Goal: Transaction & Acquisition: Purchase product/service

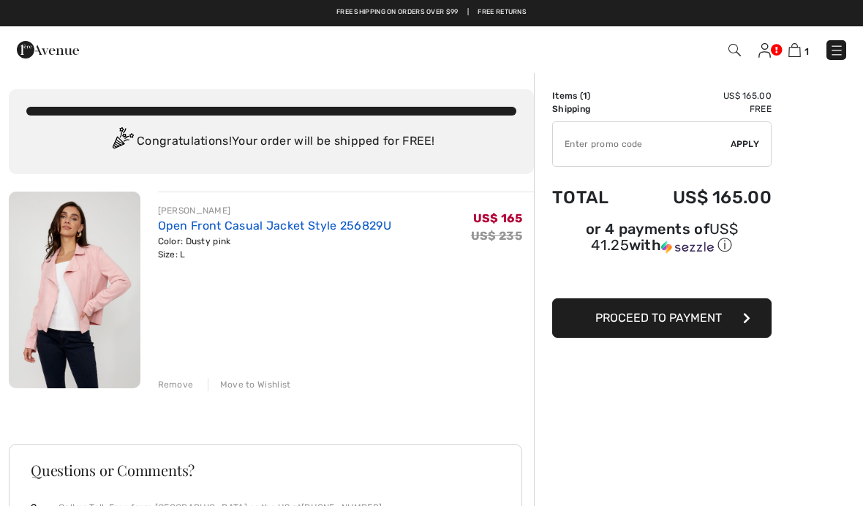
click at [315, 221] on link "Open Front Casual Jacket Style 256829U" at bounding box center [274, 226] width 233 height 14
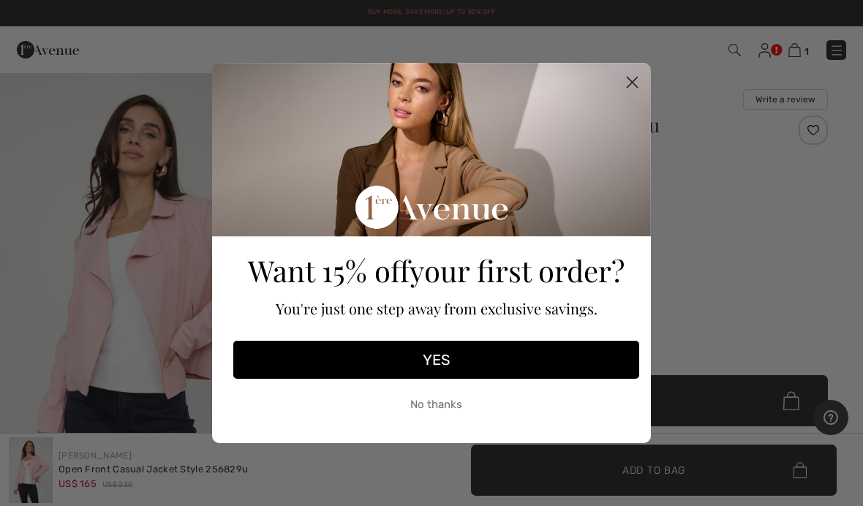
click at [622, 86] on circle "Close dialog" at bounding box center [632, 82] width 24 height 24
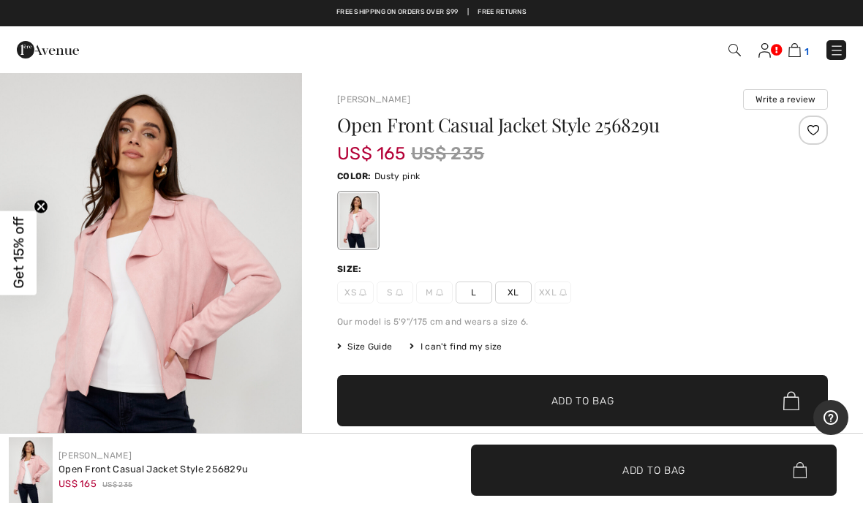
click at [795, 48] on img at bounding box center [794, 50] width 12 height 14
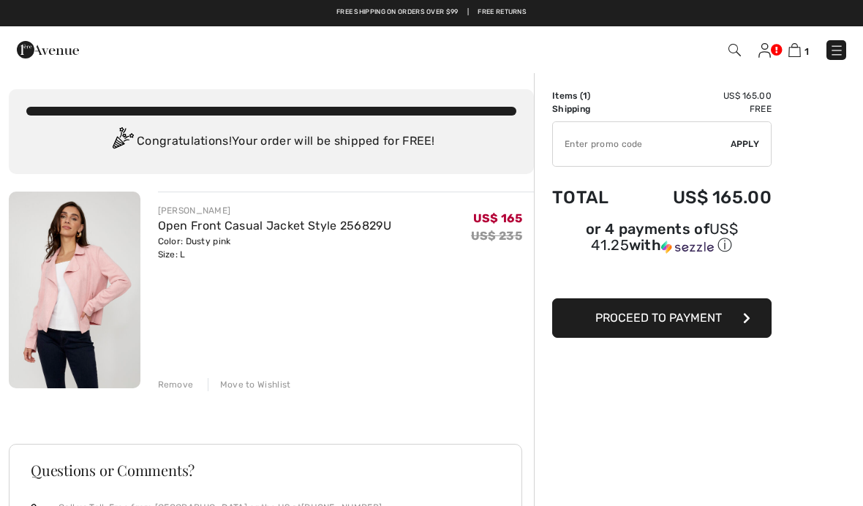
click at [662, 329] on button "Proceed to Payment" at bounding box center [661, 317] width 219 height 39
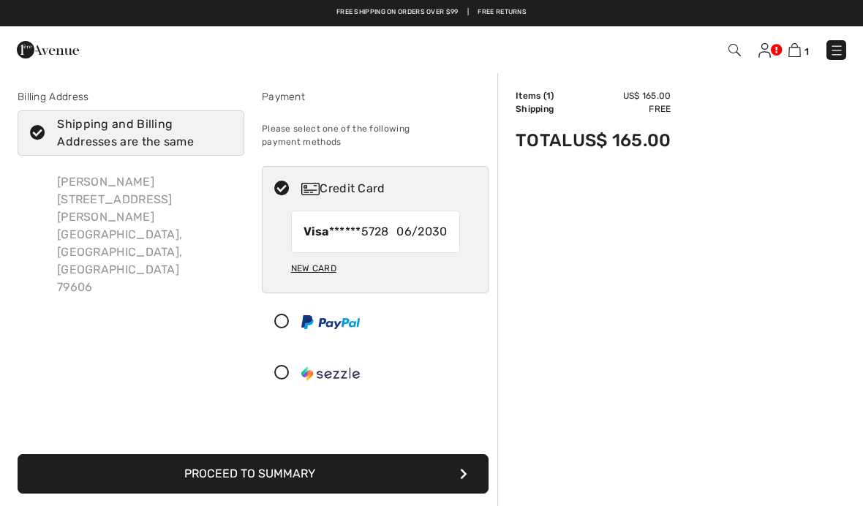
click at [357, 470] on button "Proceed to Summary" at bounding box center [253, 473] width 471 height 39
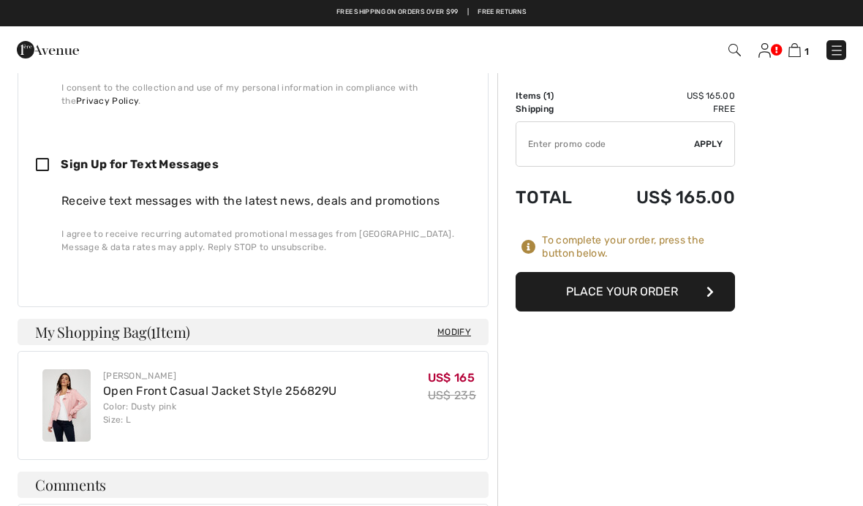
scroll to position [742, 0]
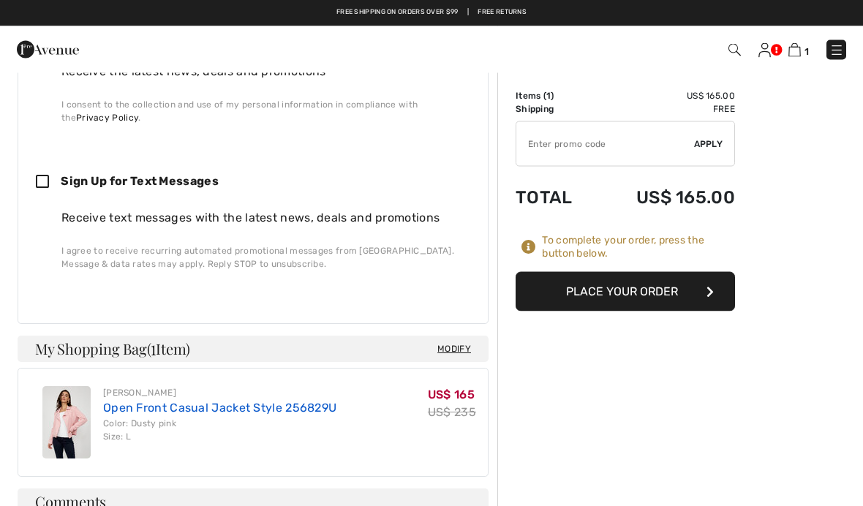
click at [259, 402] on link "Open Front Casual Jacket Style 256829U" at bounding box center [219, 408] width 233 height 14
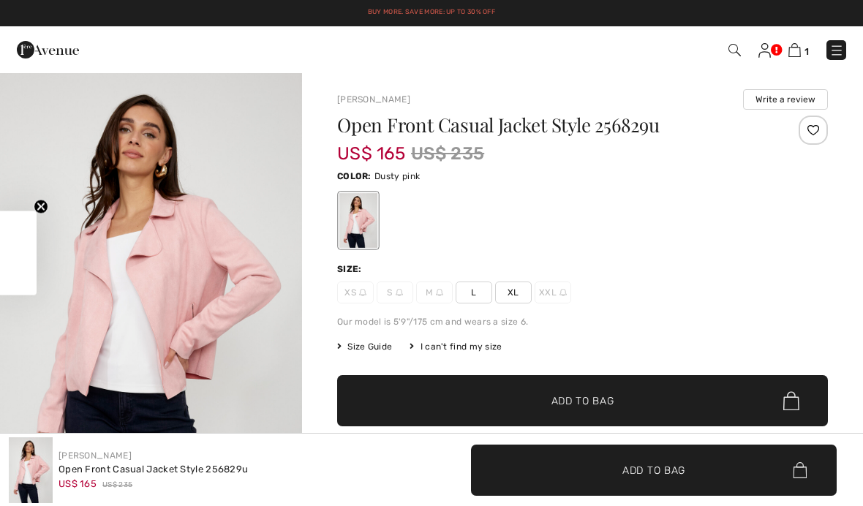
checkbox input "true"
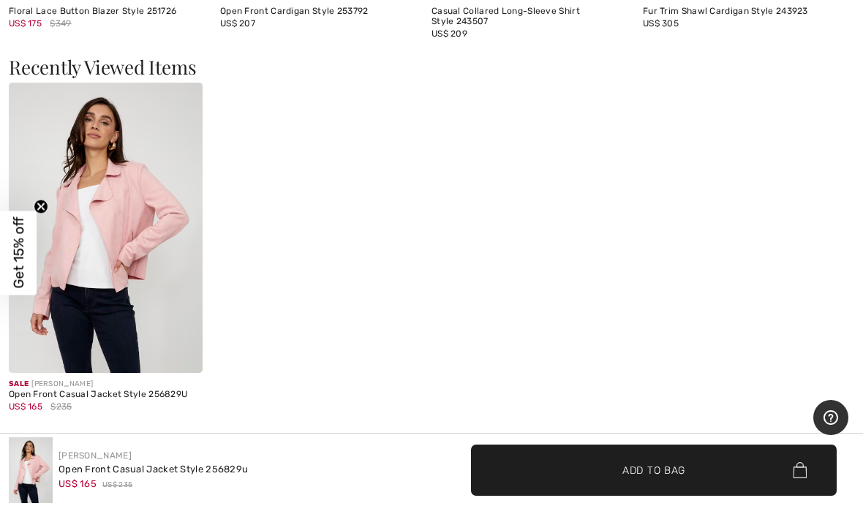
scroll to position [2097, 0]
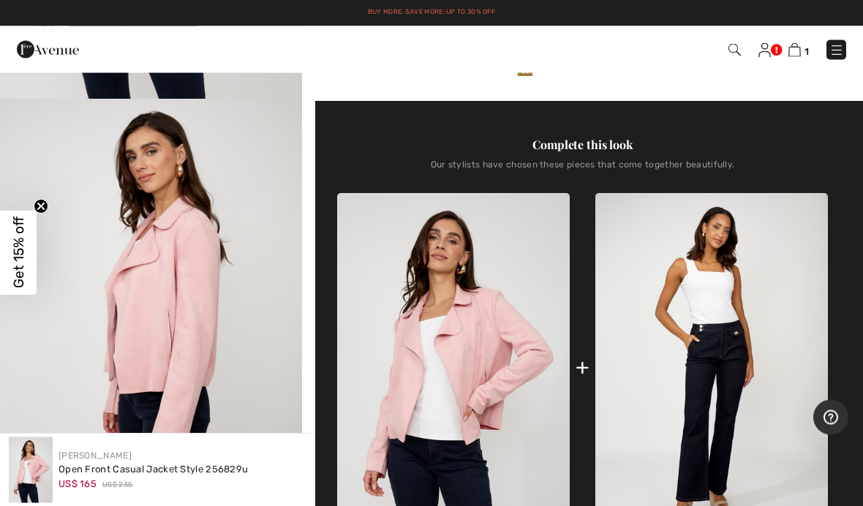
click at [731, 54] on img at bounding box center [734, 50] width 12 height 12
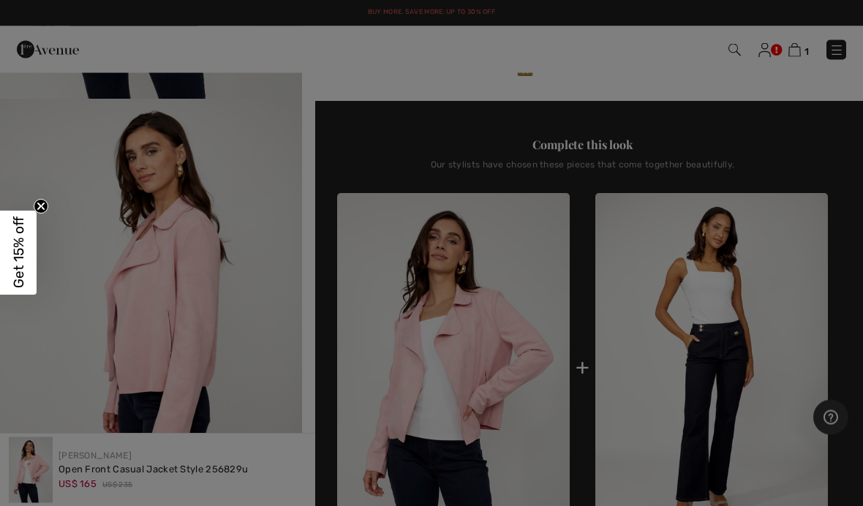
scroll to position [426, 0]
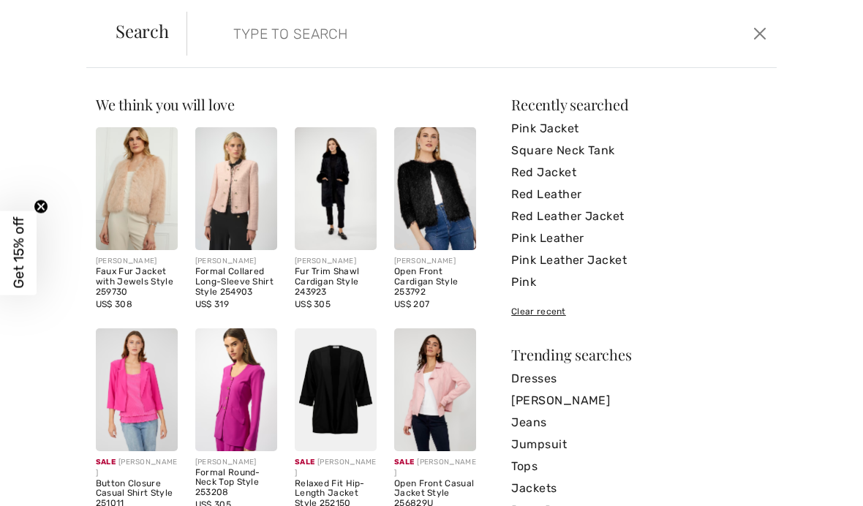
click at [462, 45] on input "search" at bounding box center [419, 34] width 395 height 44
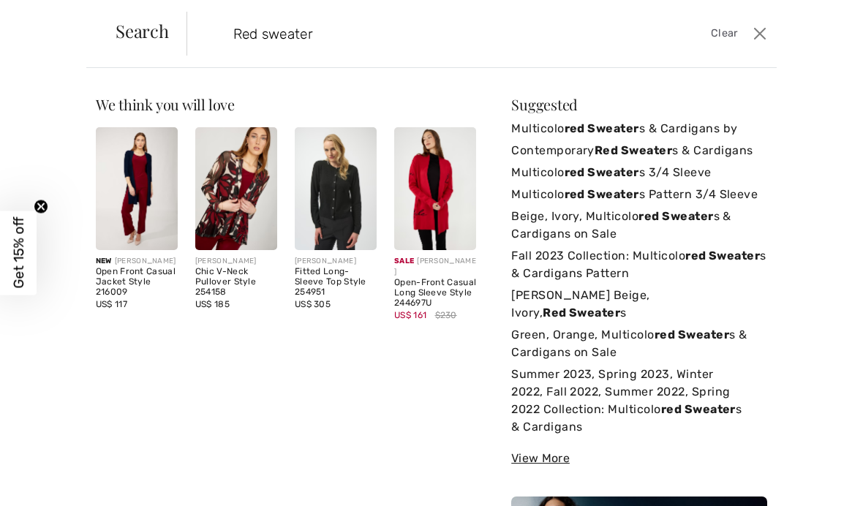
type input "Red sweater"
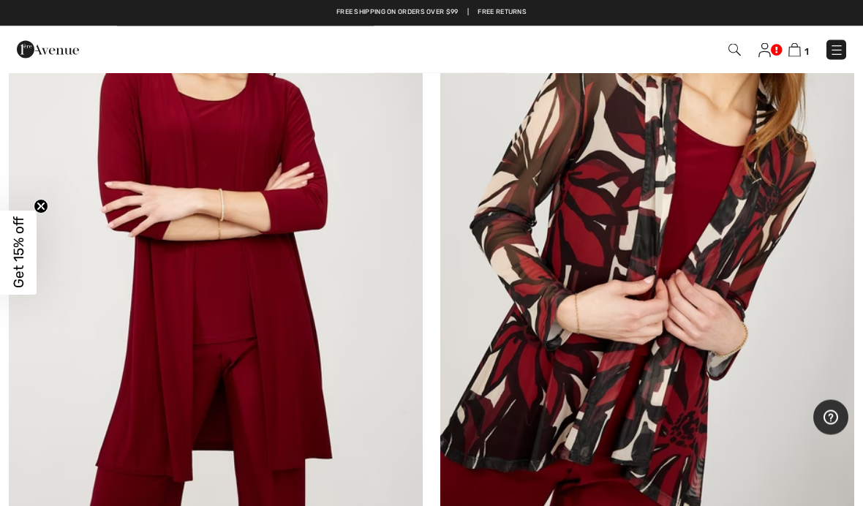
scroll to position [363, 0]
click at [735, 56] on img at bounding box center [734, 50] width 12 height 12
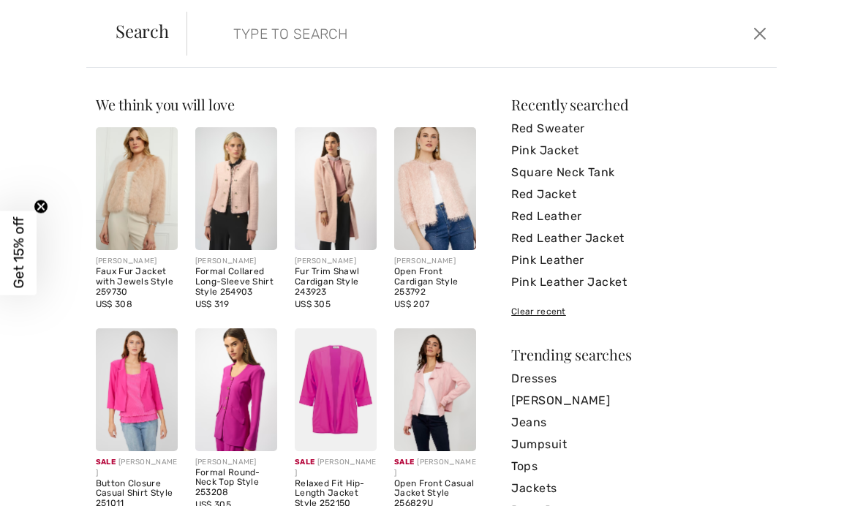
click at [362, 26] on input "search" at bounding box center [419, 34] width 395 height 44
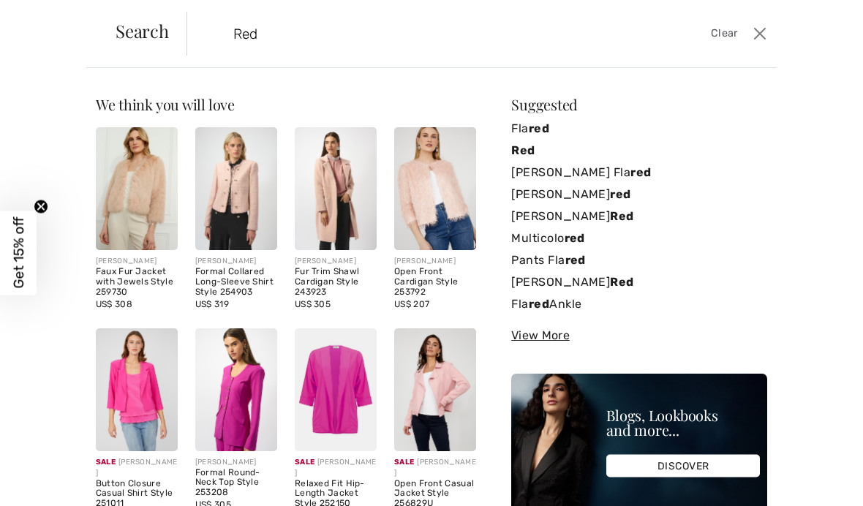
type input "Red"
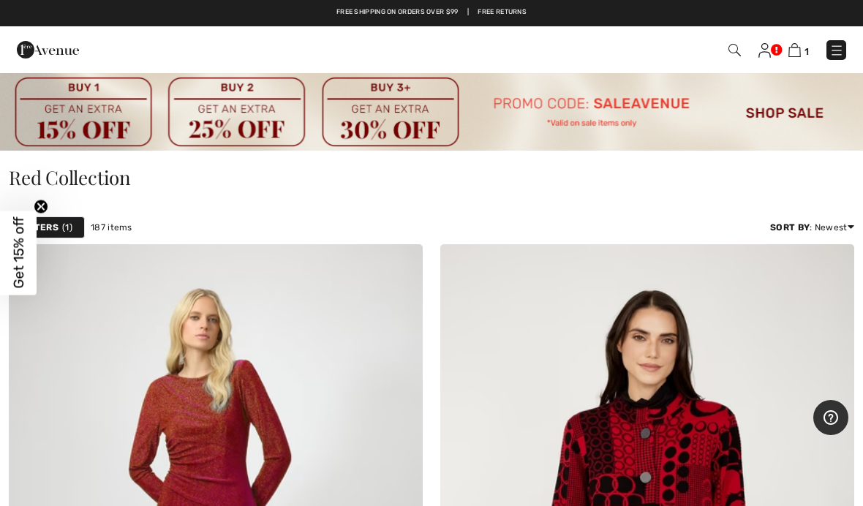
click at [50, 219] on div "Filters 1" at bounding box center [47, 227] width 76 height 22
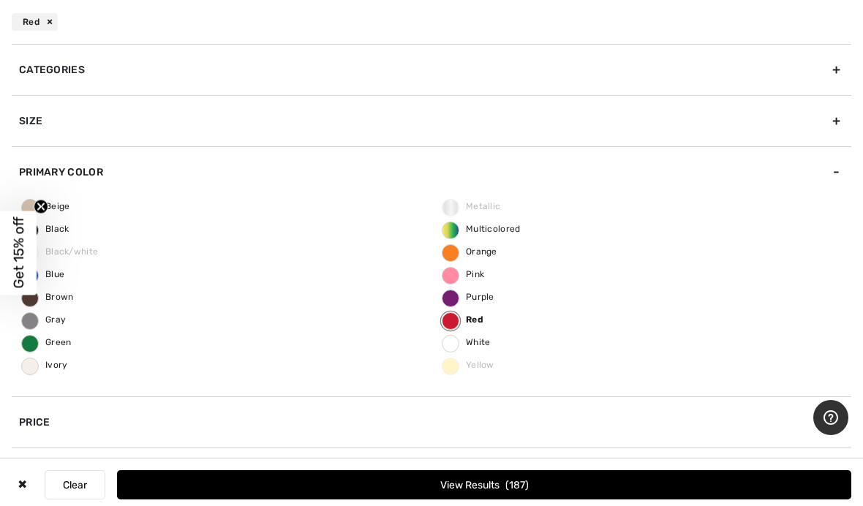
click at [833, 68] on div "Categories" at bounding box center [431, 69] width 839 height 51
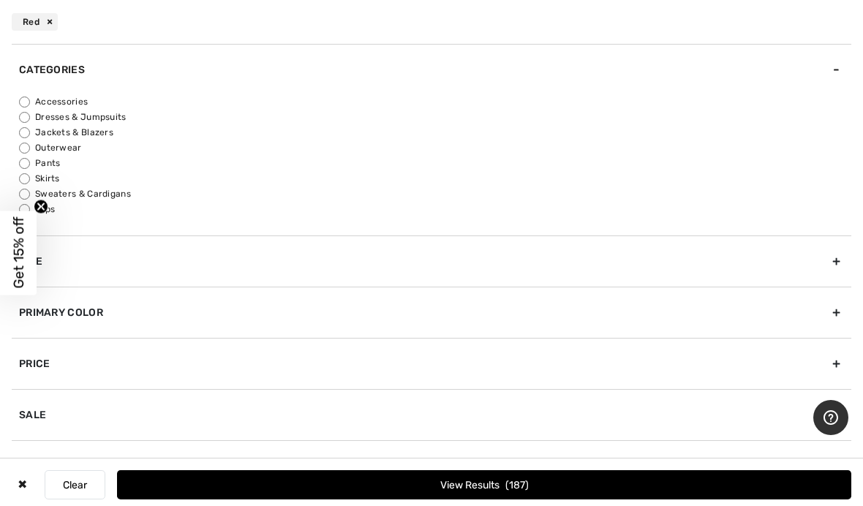
click at [20, 132] on input "Jackets & Blazers" at bounding box center [24, 132] width 11 height 11
radio input "true"
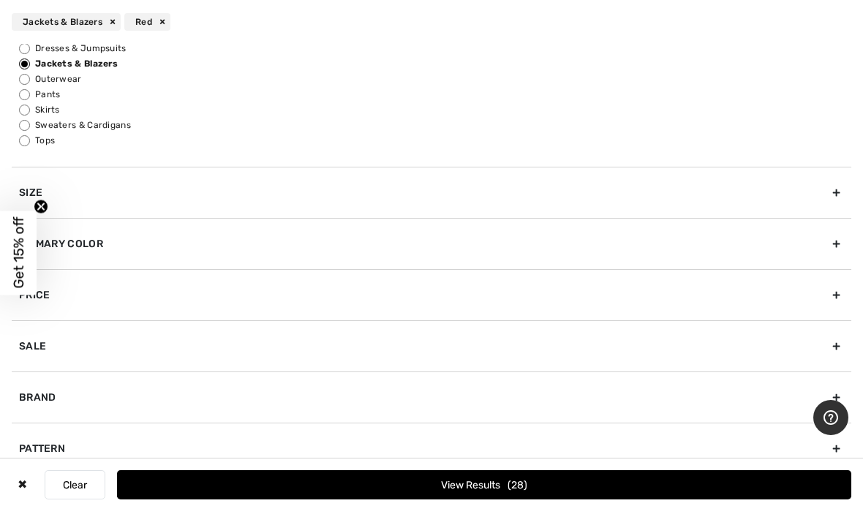
scroll to position [71, 0]
click at [38, 119] on label "Sweaters & Cardigans" at bounding box center [435, 122] width 832 height 13
click at [30, 119] on input "Sweaters & Cardigans" at bounding box center [24, 123] width 11 height 11
radio input "true"
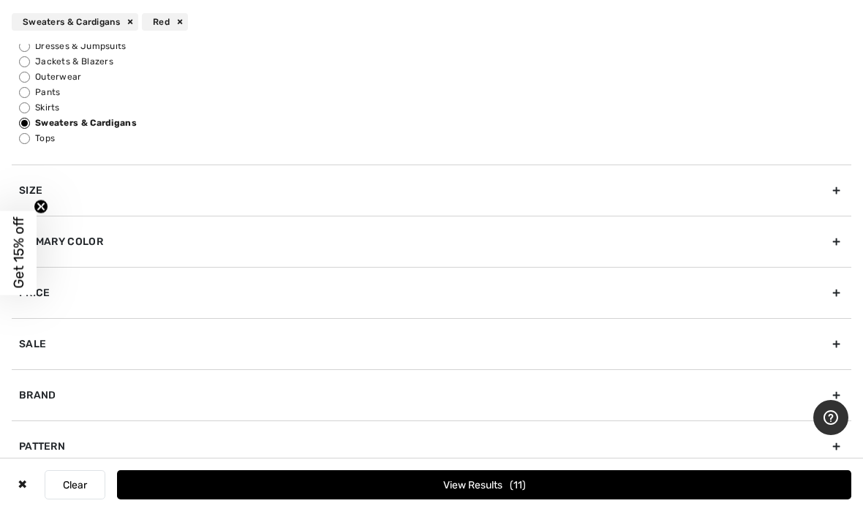
click at [39, 135] on label "Tops" at bounding box center [435, 138] width 832 height 13
click at [30, 135] on input "Tops" at bounding box center [24, 138] width 11 height 11
radio input "true"
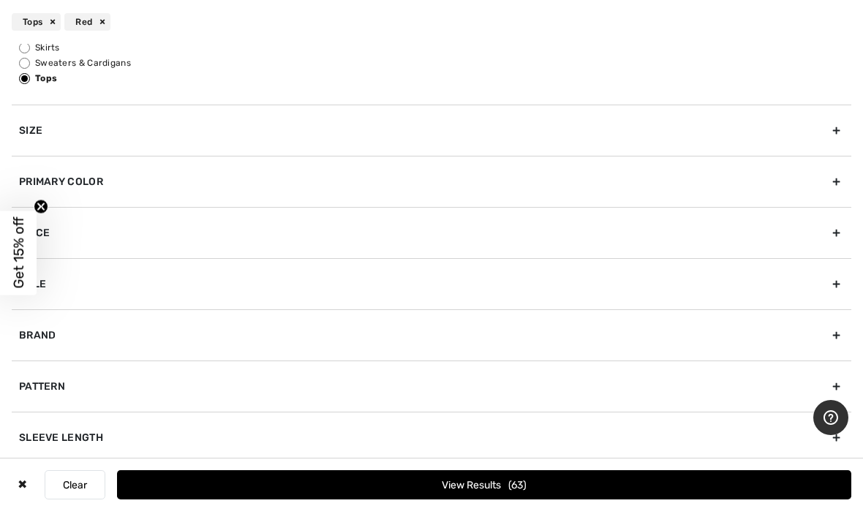
scroll to position [61, 0]
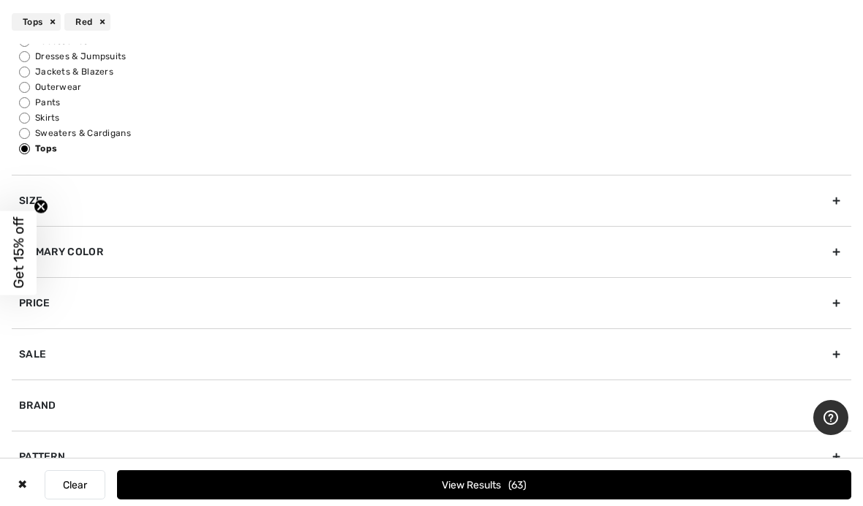
click at [27, 136] on input "Sweaters & Cardigans" at bounding box center [24, 133] width 11 height 11
radio input "true"
click at [515, 482] on span "11" at bounding box center [517, 485] width 16 height 12
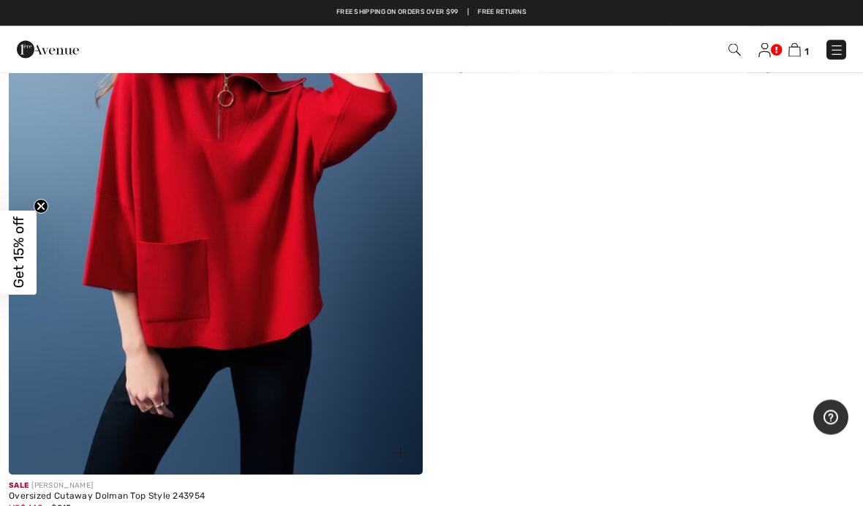
scroll to position [3937, 0]
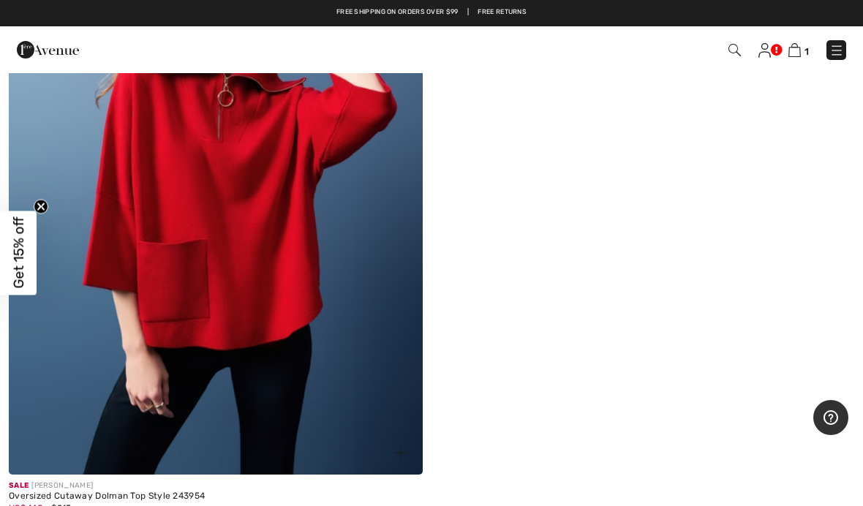
click at [305, 189] on img at bounding box center [216, 164] width 414 height 621
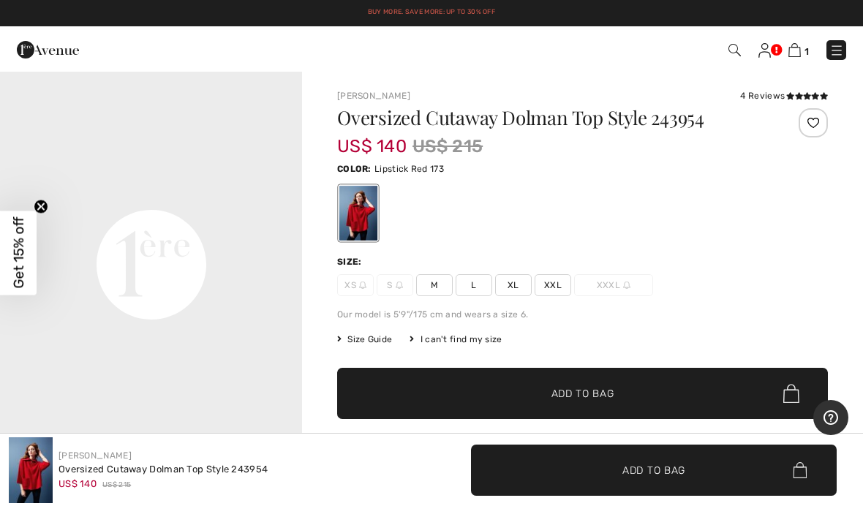
scroll to position [928, 0]
click at [147, 200] on video "Your browser does not support the video tag." at bounding box center [151, 124] width 302 height 151
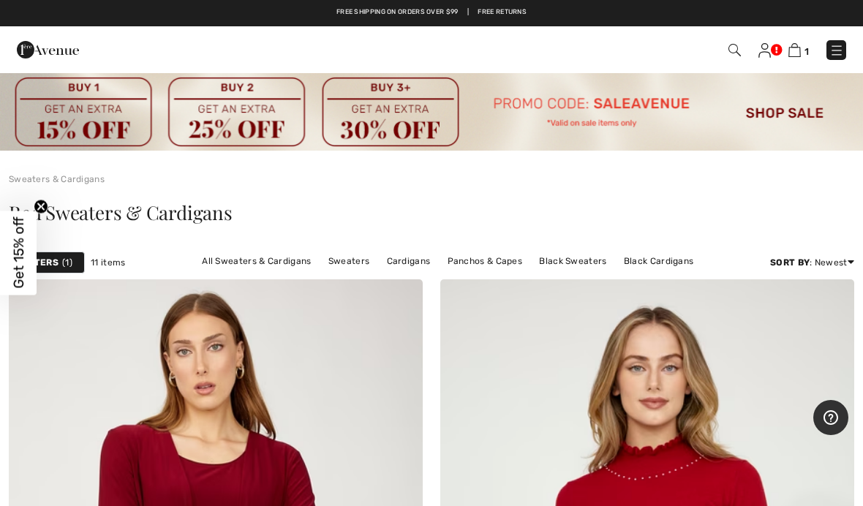
click at [68, 257] on span "1" at bounding box center [67, 262] width 10 height 13
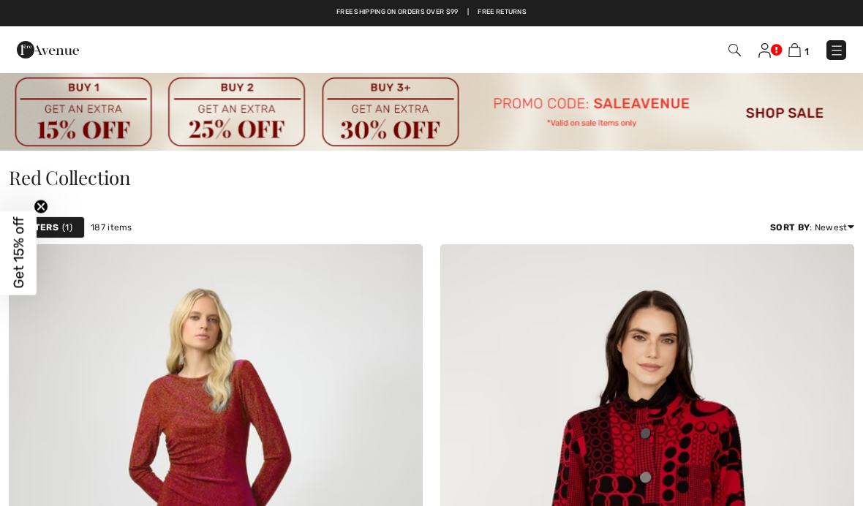
checkbox input "true"
click at [56, 222] on strong "Filters" at bounding box center [39, 227] width 37 height 13
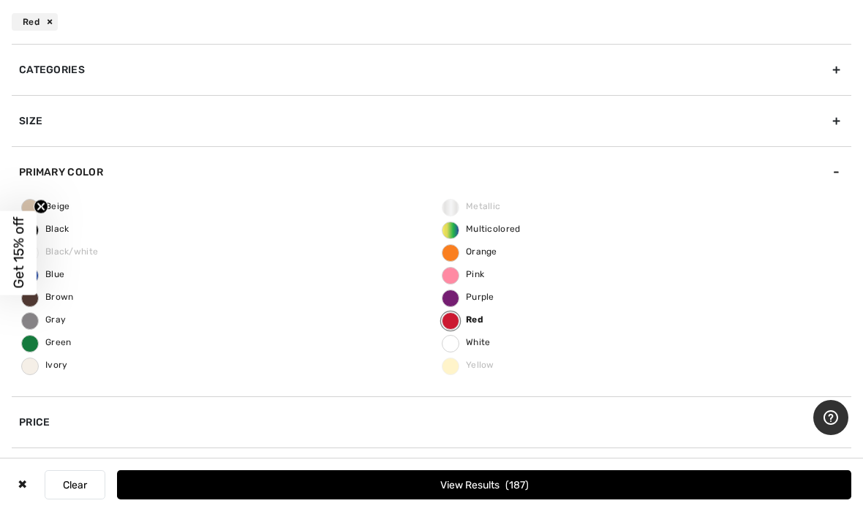
click at [691, 68] on div "Categories" at bounding box center [431, 69] width 839 height 51
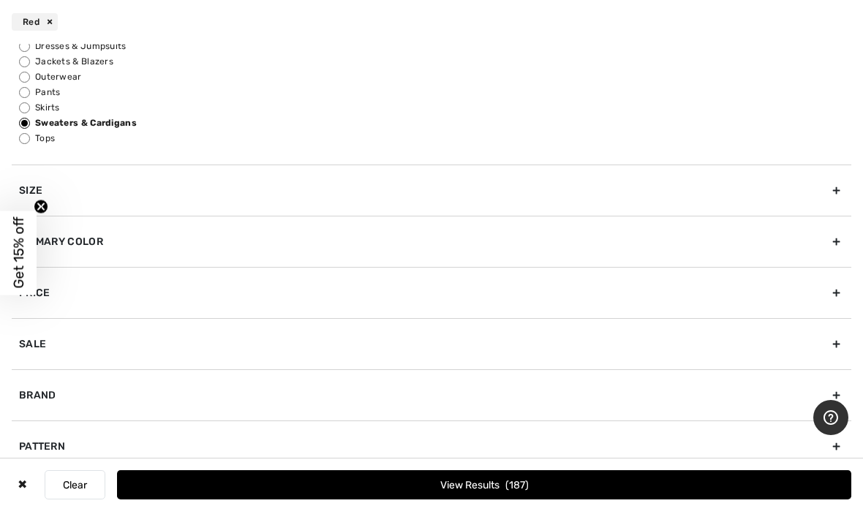
scroll to position [72, 0]
click at [30, 135] on input "Tops" at bounding box center [24, 137] width 11 height 11
radio input "true"
click at [514, 482] on span "63" at bounding box center [517, 485] width 18 height 12
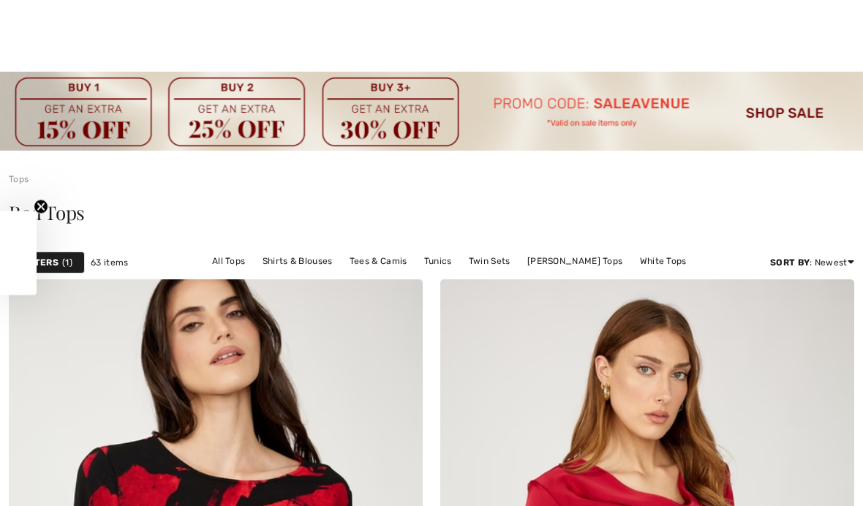
checkbox input "true"
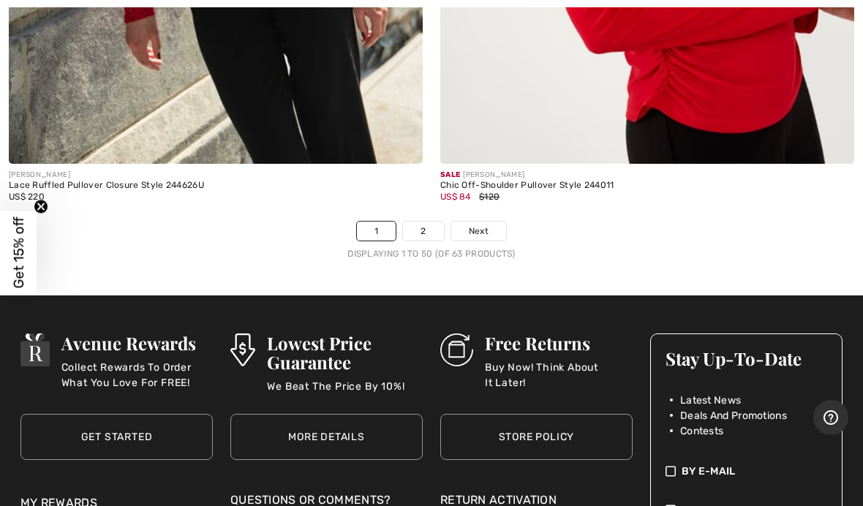
scroll to position [18258, 0]
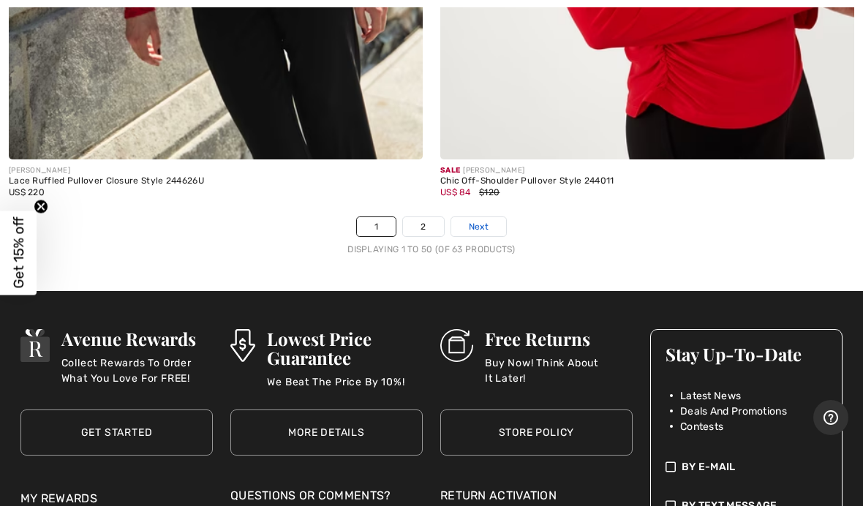
click at [487, 220] on span "Next" at bounding box center [479, 226] width 20 height 13
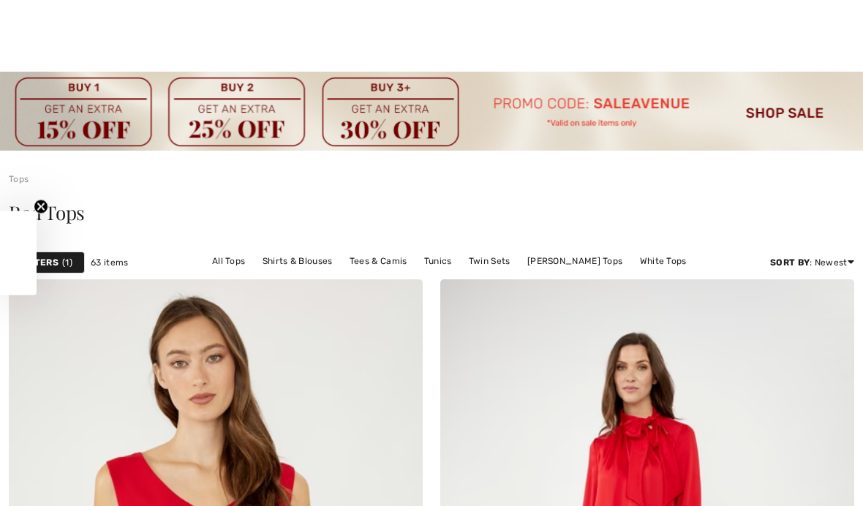
checkbox input "true"
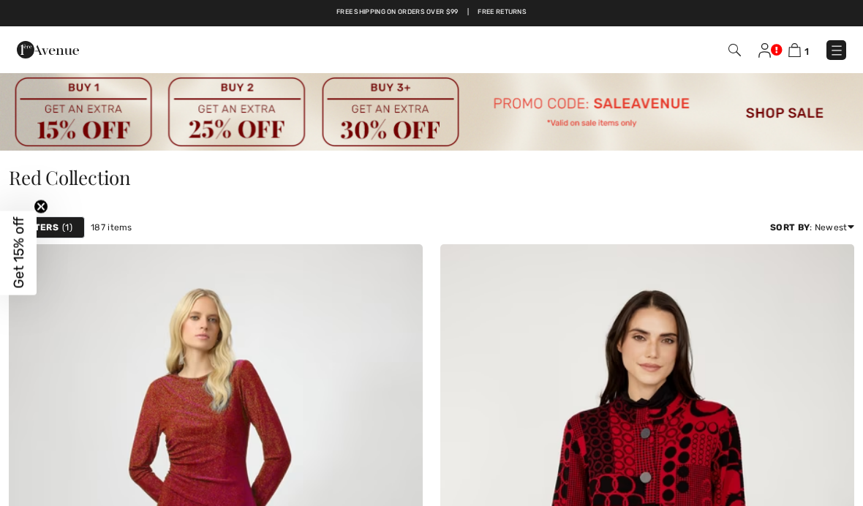
checkbox input "true"
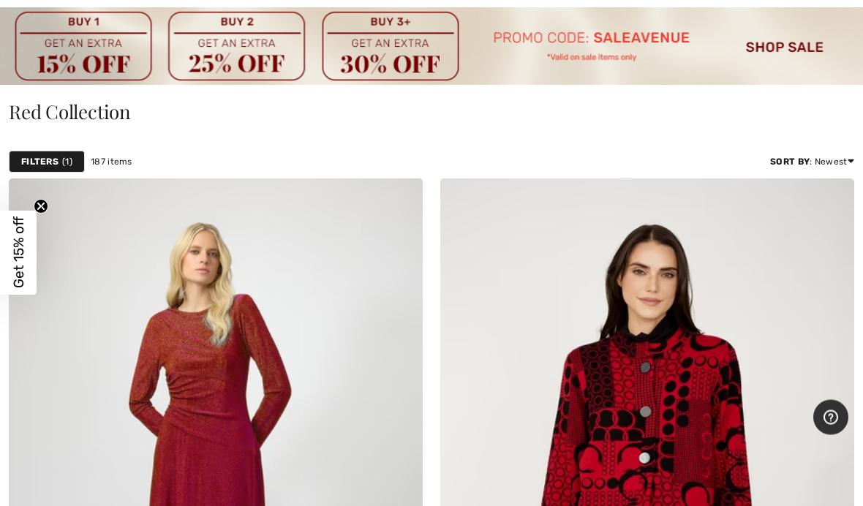
scroll to position [67, 0]
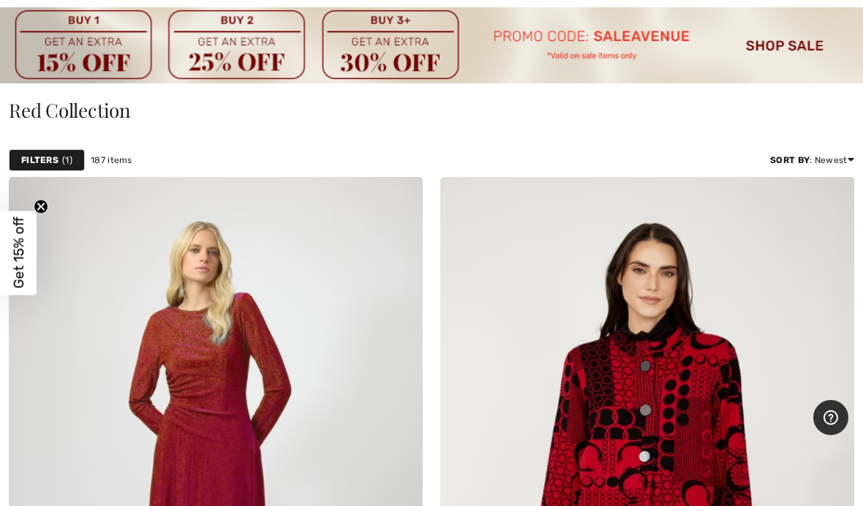
click at [51, 156] on strong "Filters" at bounding box center [39, 160] width 37 height 13
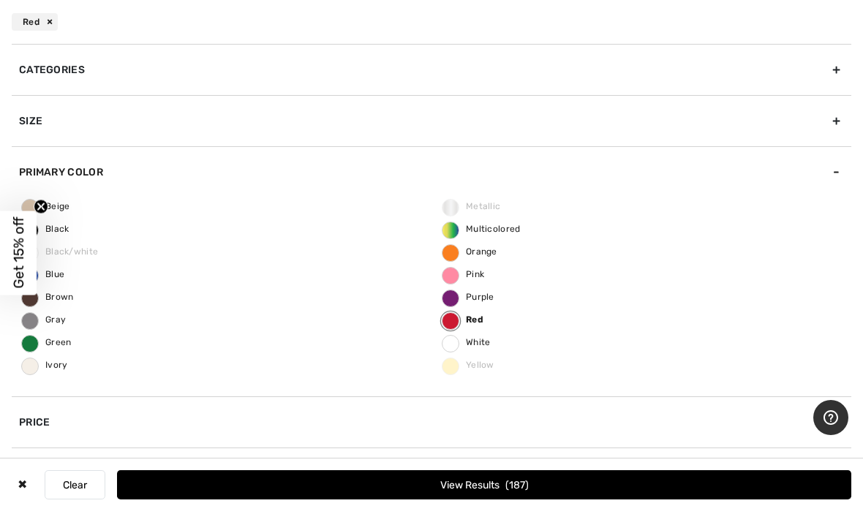
scroll to position [0, 0]
click at [841, 70] on div "Categories" at bounding box center [431, 69] width 839 height 51
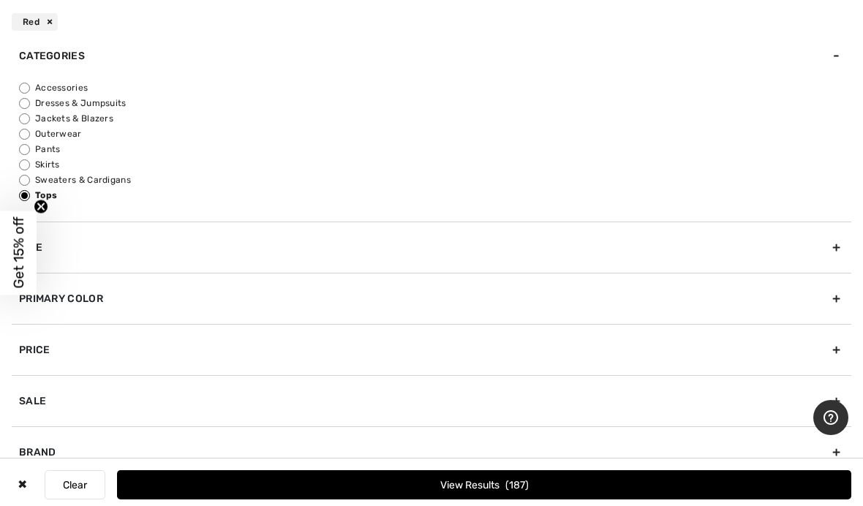
scroll to position [15, 0]
click at [30, 131] on input "Outerwear" at bounding box center [24, 132] width 11 height 11
radio input "true"
click at [503, 499] on button "View Results 2" at bounding box center [484, 484] width 734 height 29
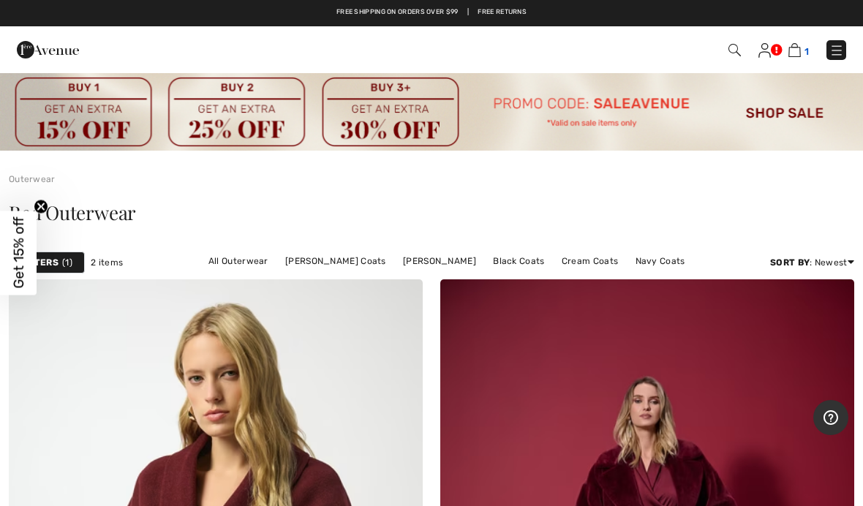
click at [792, 56] on img at bounding box center [794, 50] width 12 height 14
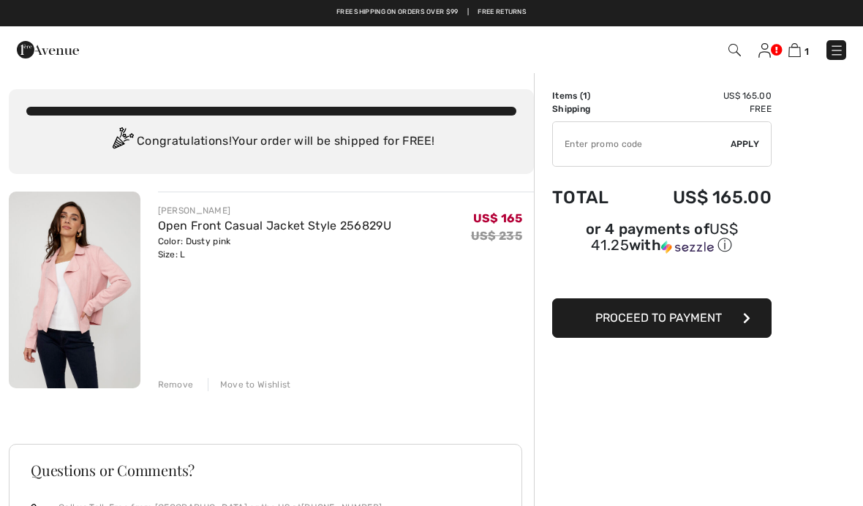
click at [668, 322] on span "Proceed to Payment" at bounding box center [658, 318] width 126 height 14
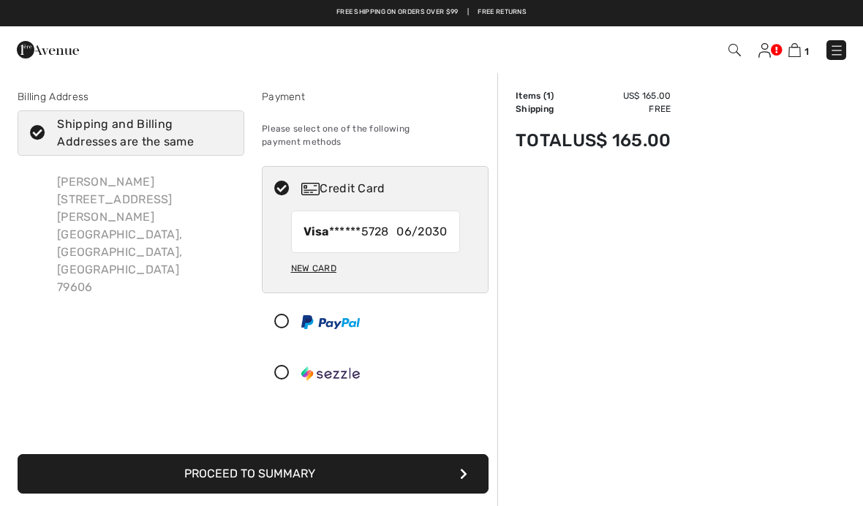
click at [303, 475] on button "Proceed to Summary" at bounding box center [253, 473] width 471 height 39
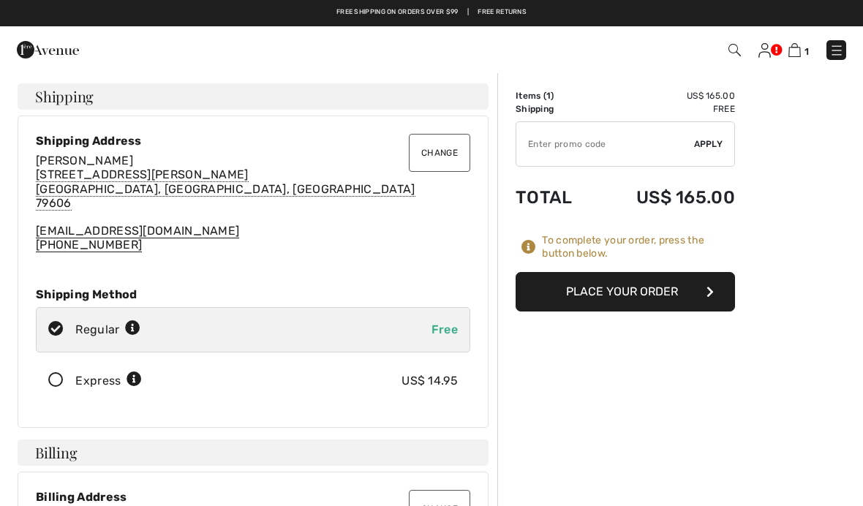
click at [649, 284] on button "Place Your Order" at bounding box center [624, 291] width 219 height 39
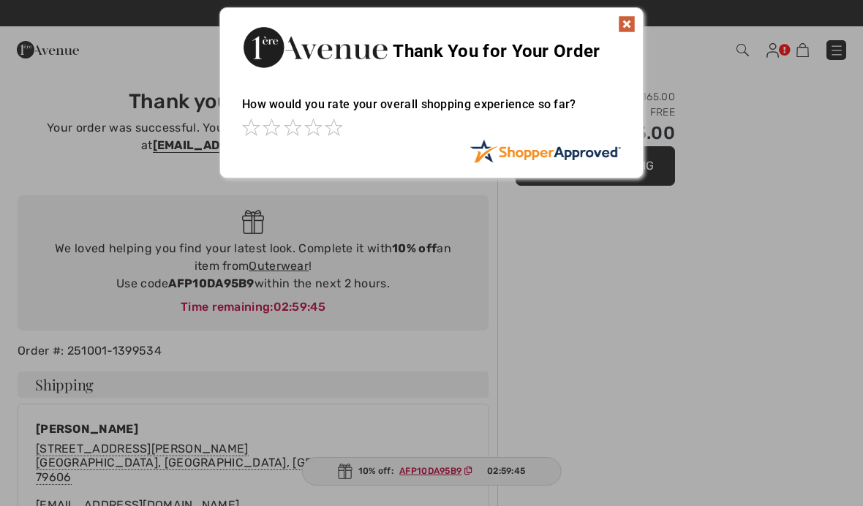
click at [627, 19] on img at bounding box center [627, 24] width 18 height 18
